Goal: Transaction & Acquisition: Purchase product/service

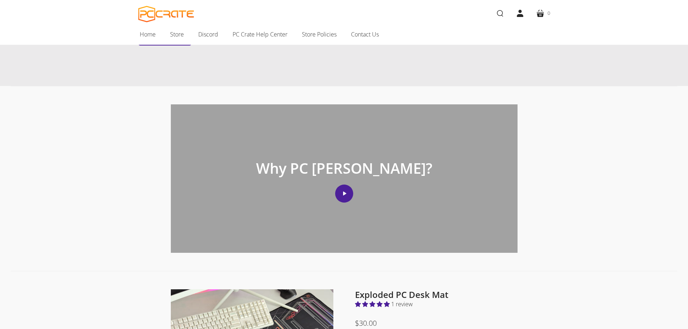
scroll to position [108, 0]
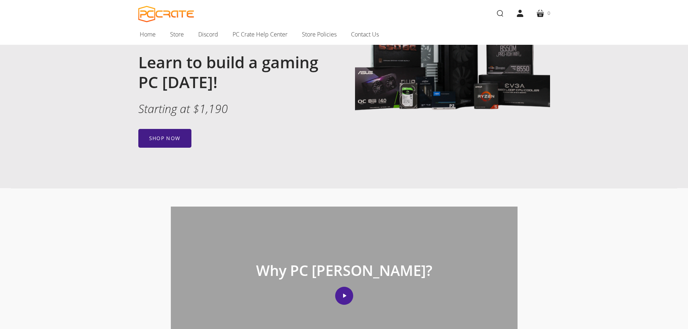
click at [156, 136] on link "Shop now" at bounding box center [164, 138] width 53 height 19
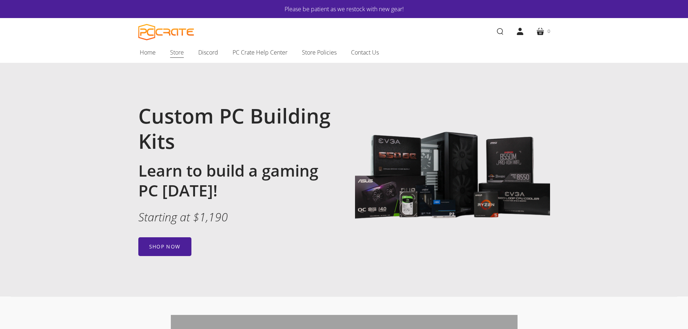
click at [176, 50] on span "Store" at bounding box center [177, 52] width 14 height 9
